Goal: Information Seeking & Learning: Learn about a topic

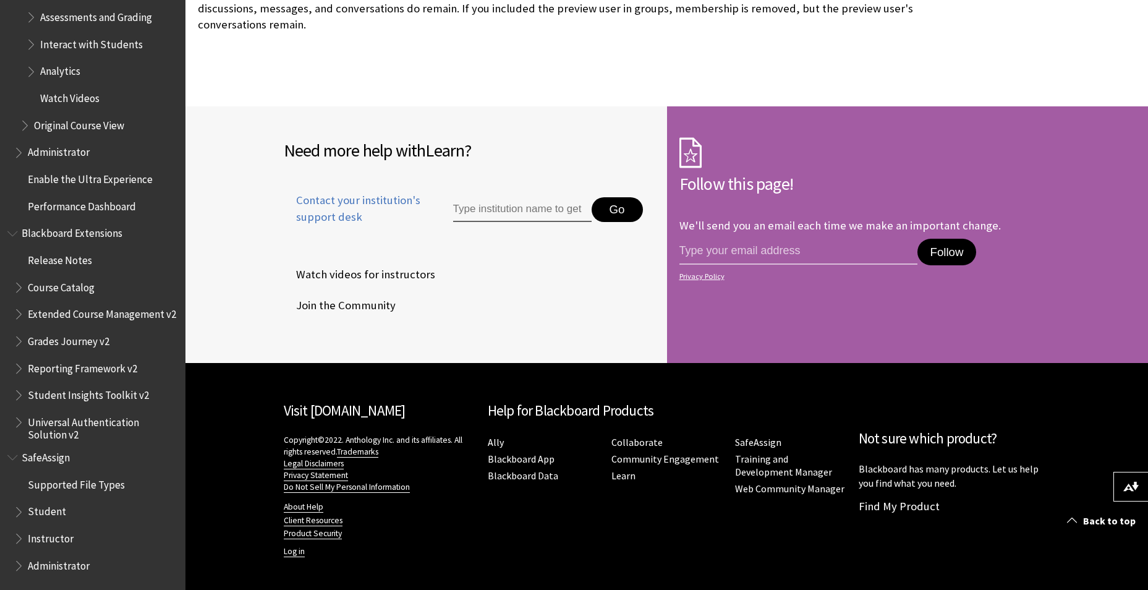
scroll to position [3582, 0]
click at [534, 459] on link "Blackboard App" at bounding box center [521, 459] width 67 height 13
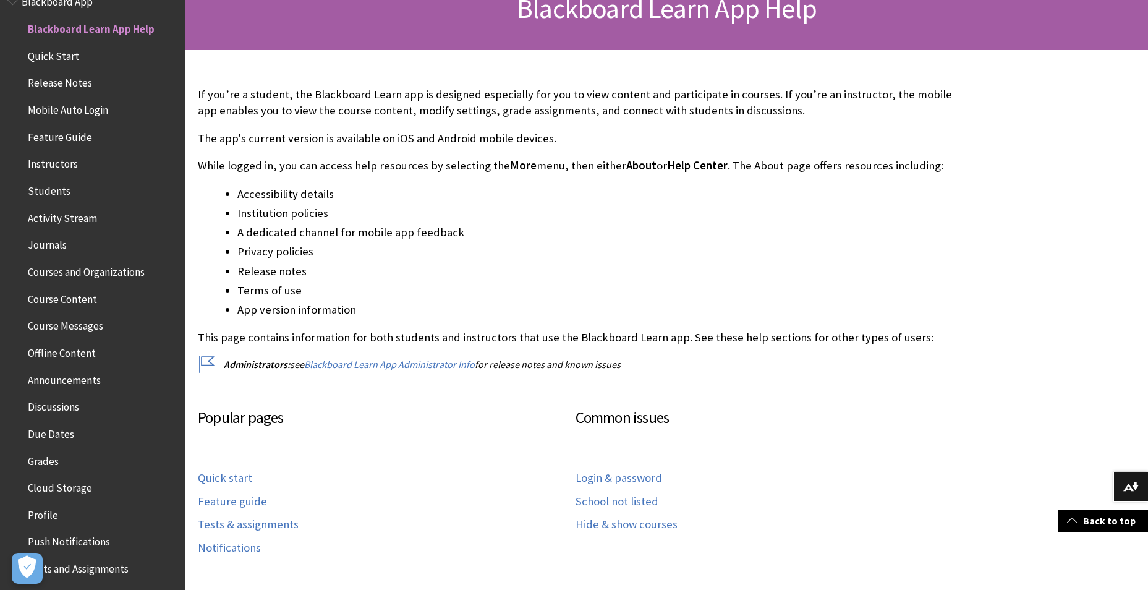
scroll to position [186, 0]
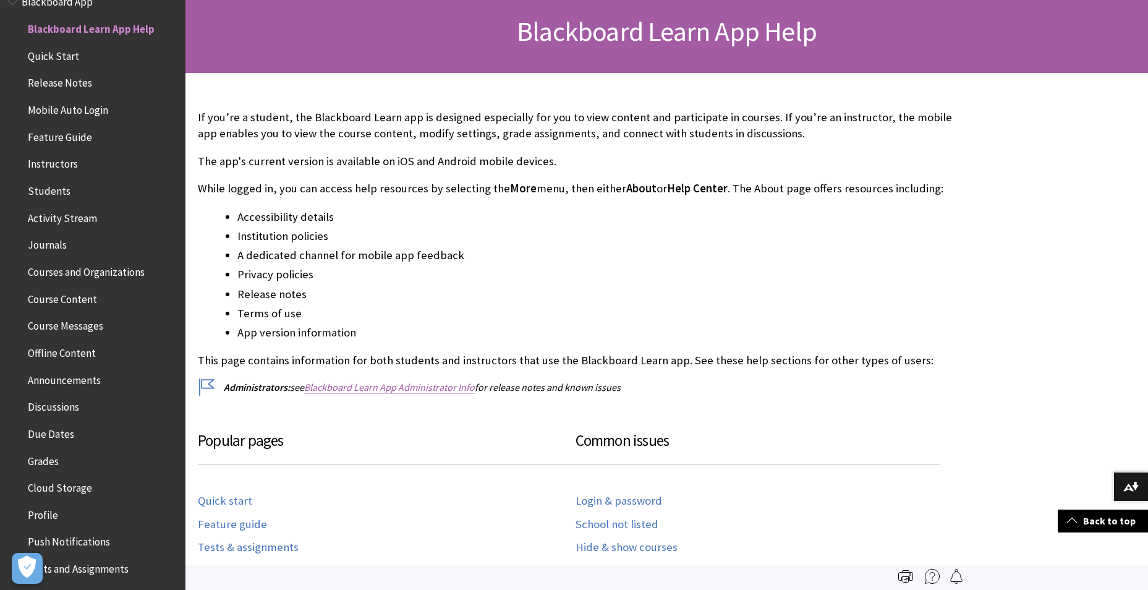
click at [363, 386] on link "Blackboard Learn App Administrator Info" at bounding box center [389, 387] width 171 height 13
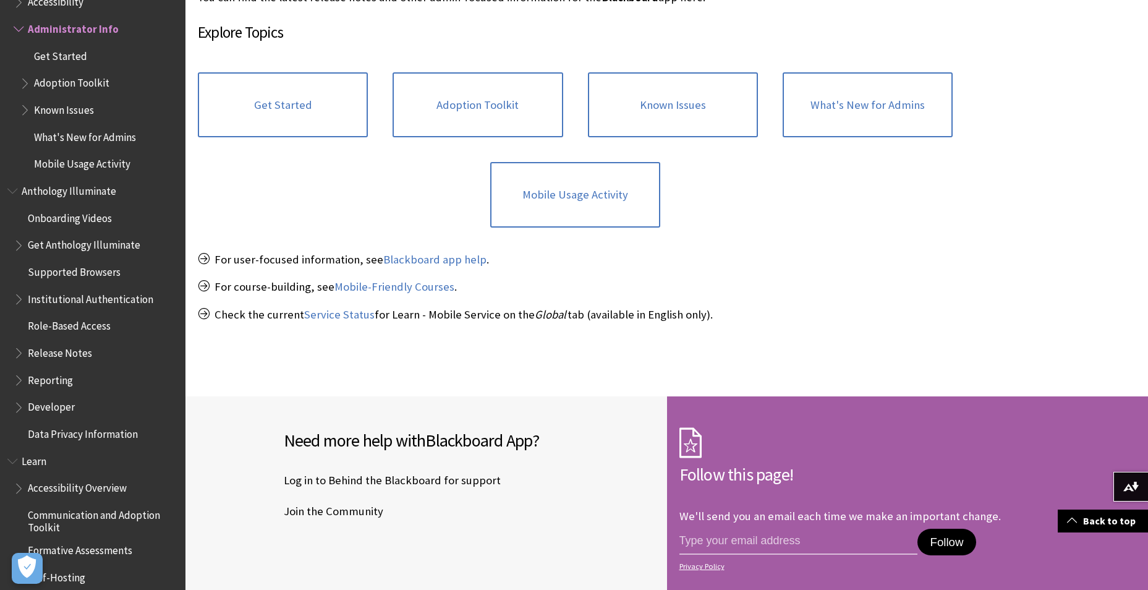
scroll to position [309, 0]
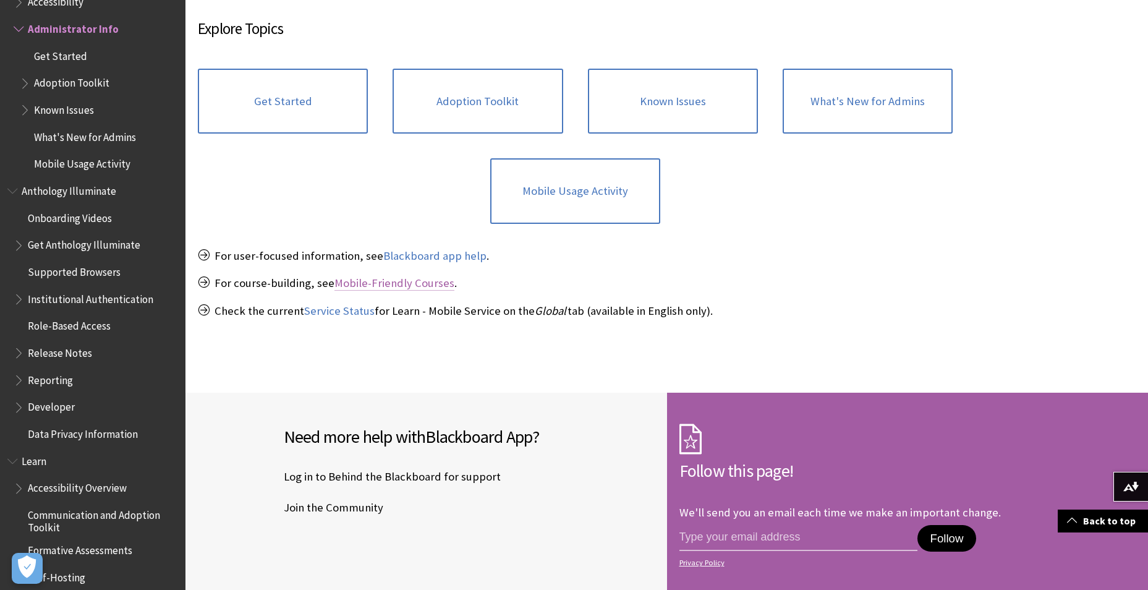
click at [406, 284] on link "Mobile-Friendly Courses" at bounding box center [395, 283] width 120 height 15
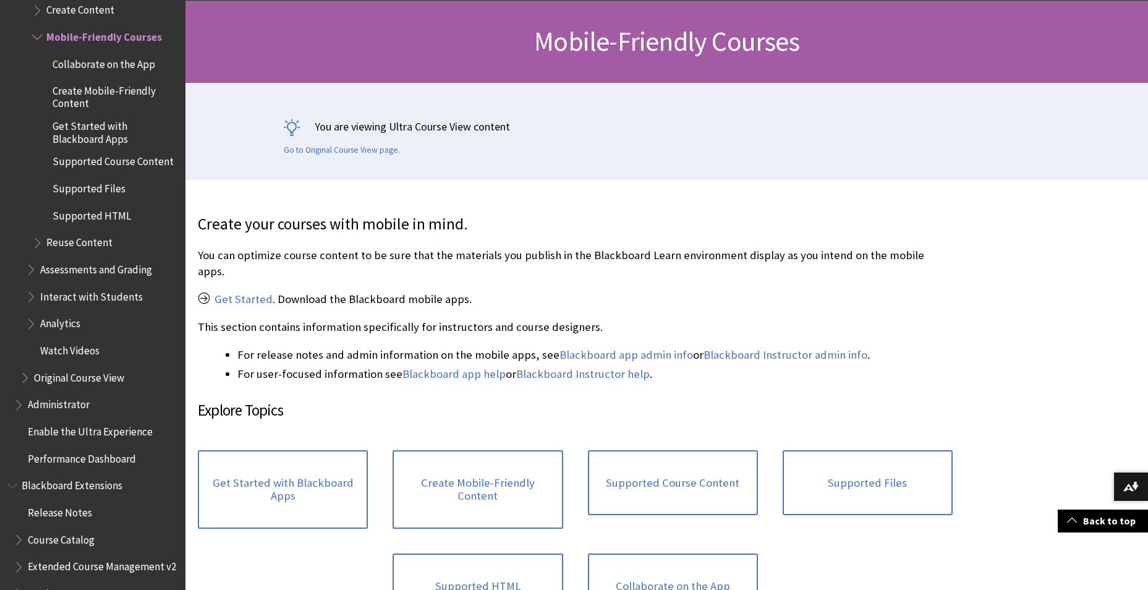
scroll to position [247, 0]
